Goal: Information Seeking & Learning: Learn about a topic

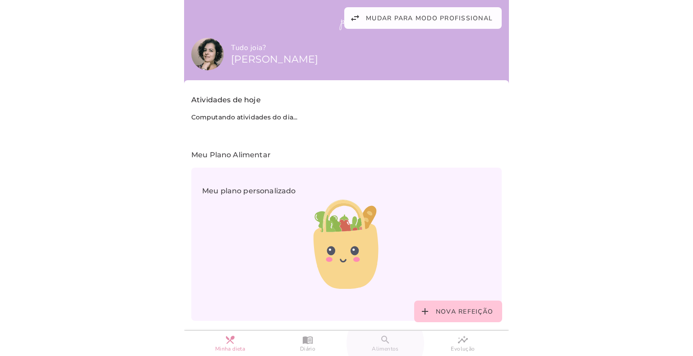
click at [0, 0] on slot "search" at bounding box center [0, 0] width 0 height 0
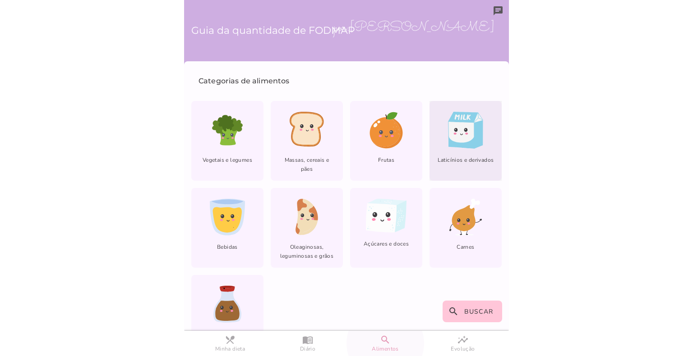
click at [459, 143] on icon at bounding box center [465, 130] width 35 height 37
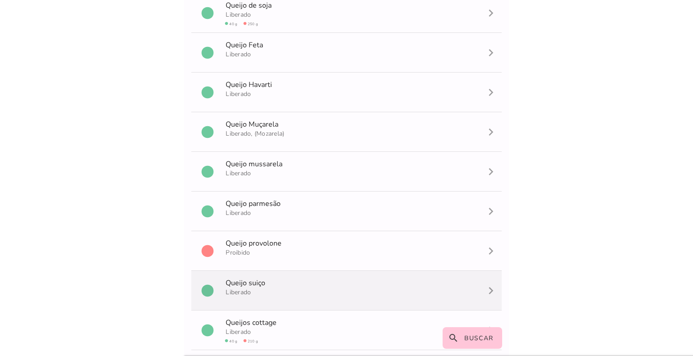
scroll to position [1420, 0]
